Goal: Task Accomplishment & Management: Manage account settings

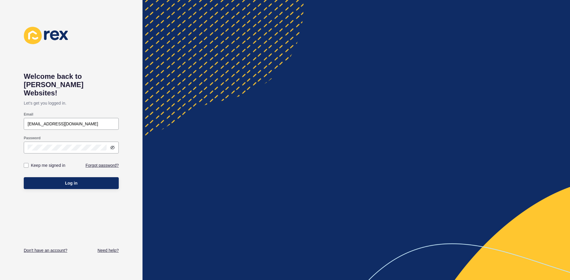
click at [72, 121] on input "[EMAIL_ADDRESS][DOMAIN_NAME]" at bounding box center [71, 124] width 87 height 6
click at [42, 142] on div at bounding box center [71, 148] width 95 height 12
click at [24, 177] on button "Log in" at bounding box center [71, 183] width 95 height 12
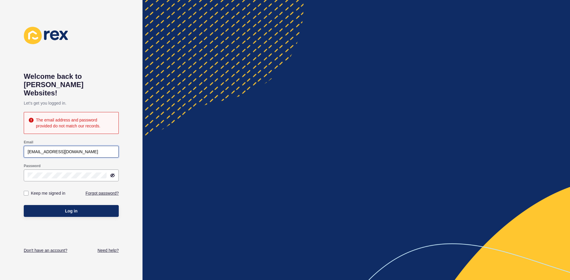
click at [57, 149] on input "[EMAIL_ADDRESS][DOMAIN_NAME]" at bounding box center [71, 152] width 87 height 6
type input "[EMAIL_ADDRESS][DOMAIN_NAME]"
click at [82, 170] on div at bounding box center [71, 176] width 95 height 12
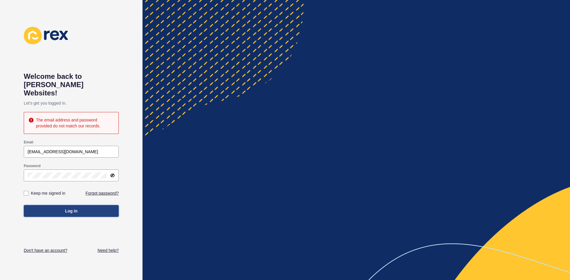
click at [77, 208] on span "Log in" at bounding box center [71, 211] width 12 height 6
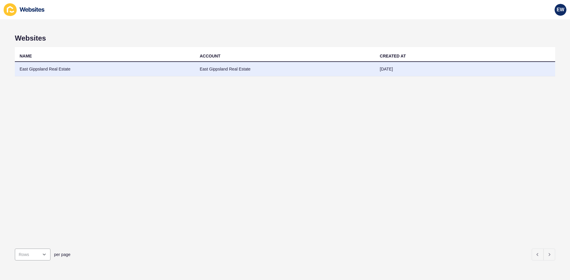
click at [68, 67] on td "East Gippsland Real Estate" at bounding box center [105, 69] width 180 height 15
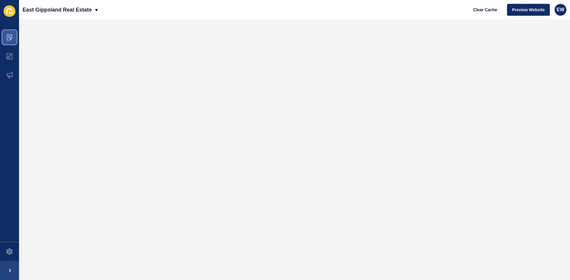
click at [10, 39] on icon at bounding box center [10, 37] width 6 height 6
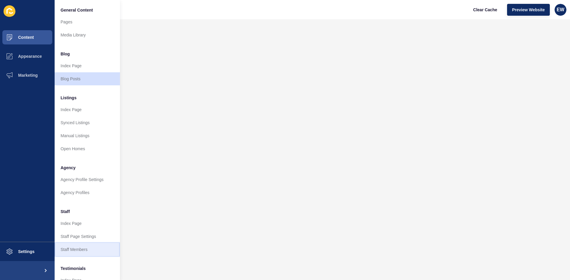
click at [72, 246] on link "Staff Members" at bounding box center [87, 249] width 65 height 13
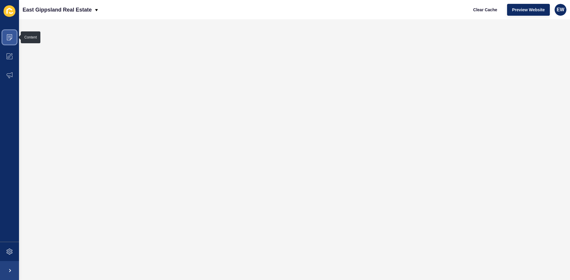
click at [7, 40] on icon at bounding box center [10, 37] width 6 height 6
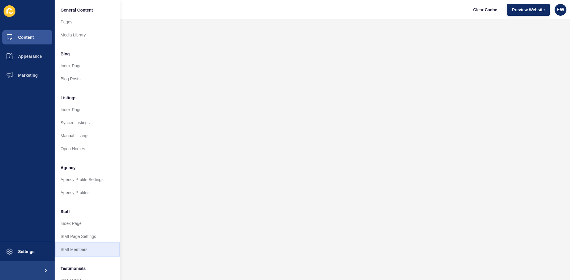
click at [76, 250] on link "Staff Members" at bounding box center [87, 249] width 65 height 13
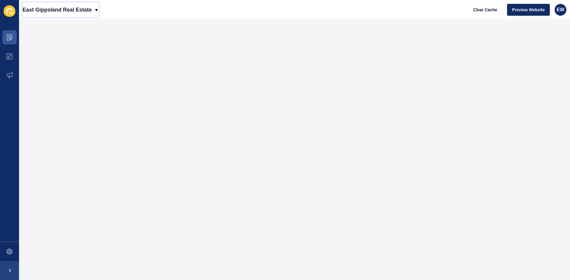
click at [58, 13] on p "East Gippsland Real Estate" at bounding box center [57, 9] width 69 height 15
click at [60, 9] on p "East Gippsland Real Estate" at bounding box center [57, 9] width 69 height 15
click at [9, 37] on icon at bounding box center [10, 37] width 6 height 6
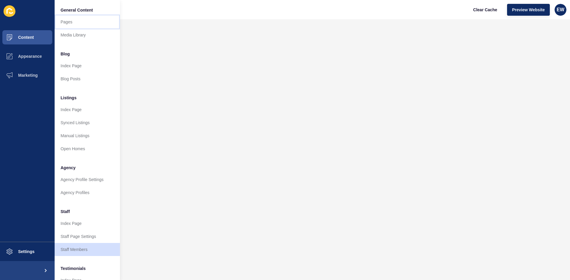
click at [63, 27] on link "Pages" at bounding box center [87, 21] width 65 height 13
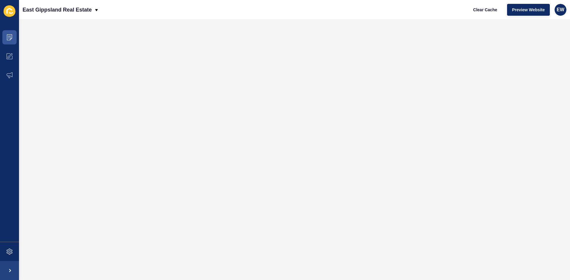
click at [9, 14] on icon at bounding box center [10, 11] width 12 height 12
click at [56, 9] on p "East Gippsland Real Estate" at bounding box center [57, 9] width 69 height 15
click at [46, 25] on div "Back to website list" at bounding box center [48, 27] width 42 height 11
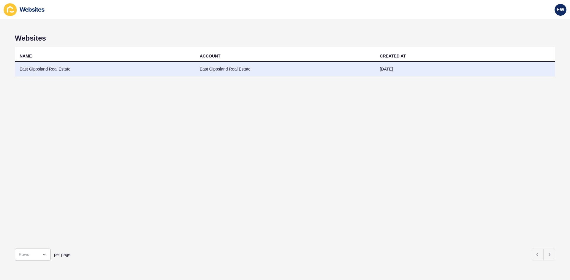
click at [50, 66] on td "East Gippsland Real Estate" at bounding box center [105, 69] width 180 height 15
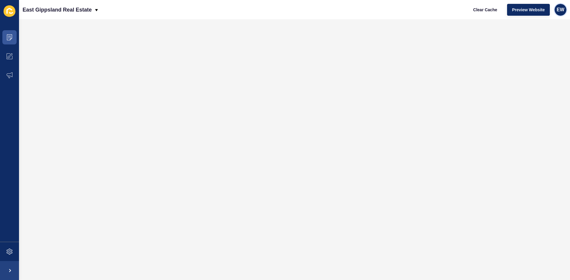
click at [559, 9] on span "EW" at bounding box center [560, 10] width 8 height 6
click at [539, 51] on link "Logout" at bounding box center [547, 49] width 44 height 13
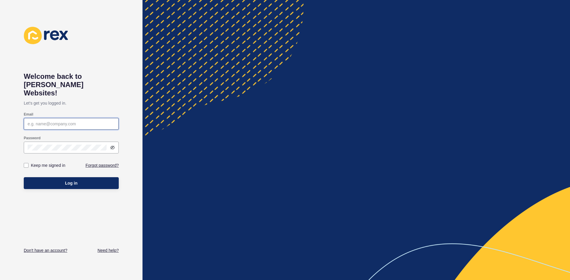
click at [87, 121] on input "Email" at bounding box center [71, 124] width 87 height 6
type input "[EMAIL_ADDRESS][DOMAIN_NAME]"
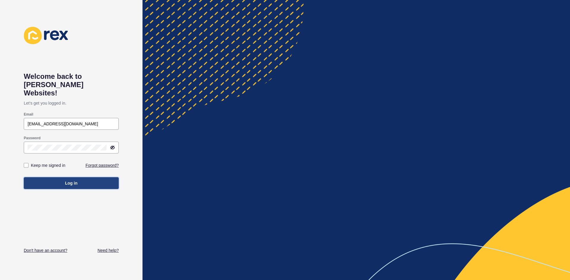
click at [80, 177] on button "Log in" at bounding box center [71, 183] width 95 height 12
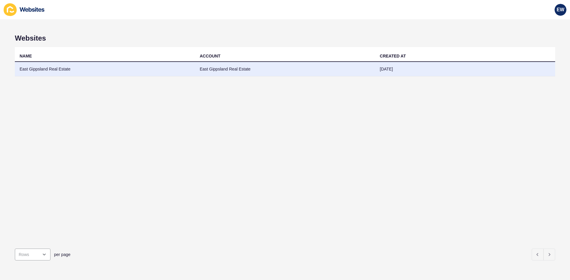
click at [329, 71] on td "East Gippsland Real Estate" at bounding box center [285, 69] width 180 height 15
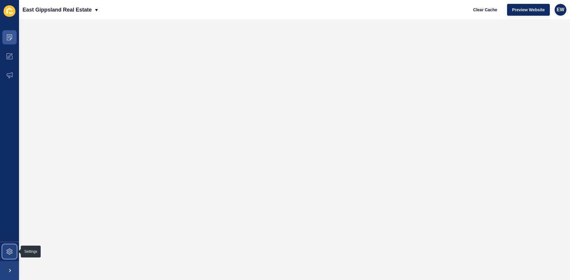
click at [5, 248] on span at bounding box center [9, 251] width 19 height 19
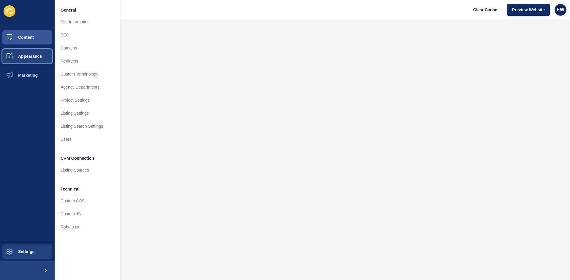
click at [19, 57] on span "Appearance" at bounding box center [20, 56] width 43 height 5
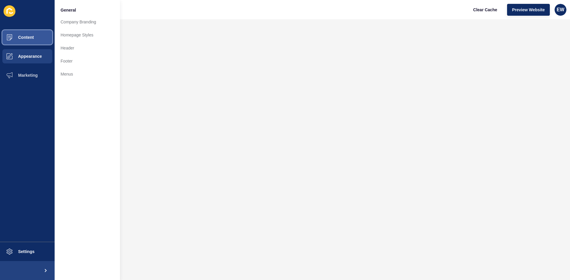
click at [22, 36] on span "Content" at bounding box center [16, 37] width 35 height 5
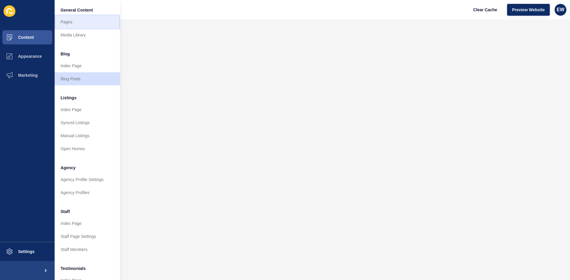
click at [85, 20] on link "Pages" at bounding box center [87, 21] width 65 height 13
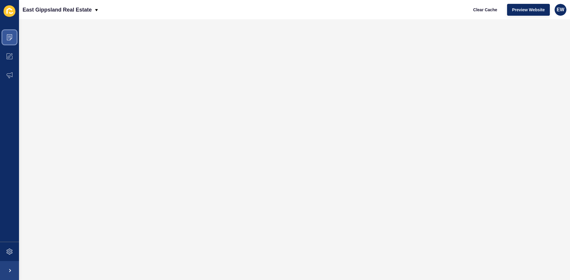
click at [9, 38] on icon at bounding box center [10, 37] width 6 height 6
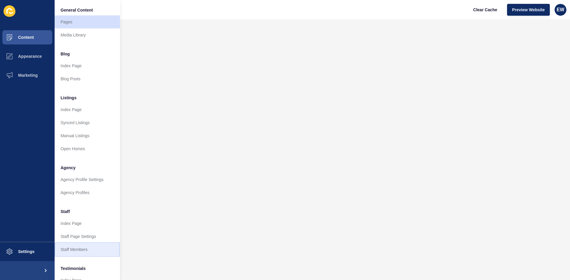
click at [76, 247] on link "Staff Members" at bounding box center [87, 249] width 65 height 13
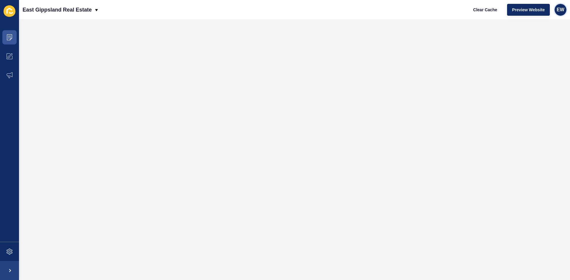
click at [560, 9] on span "EW" at bounding box center [560, 10] width 8 height 6
drag, startPoint x: 552, startPoint y: 49, endPoint x: 544, endPoint y: 39, distance: 12.5
click at [552, 49] on link "Logout" at bounding box center [547, 49] width 44 height 13
